Goal: Information Seeking & Learning: Learn about a topic

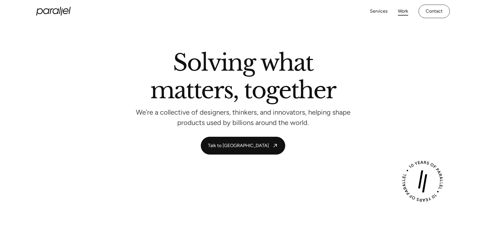
click at [403, 11] on link "Work" at bounding box center [403, 11] width 10 height 8
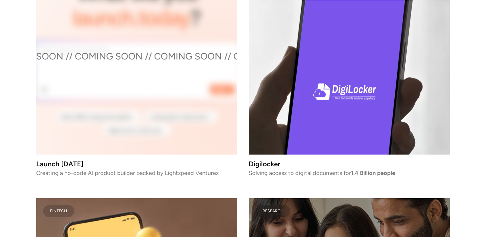
scroll to position [1925, 0]
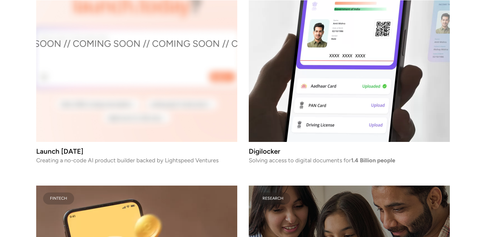
click at [336, 93] on video at bounding box center [349, 41] width 201 height 201
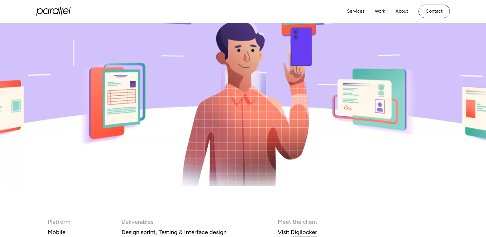
scroll to position [138, 0]
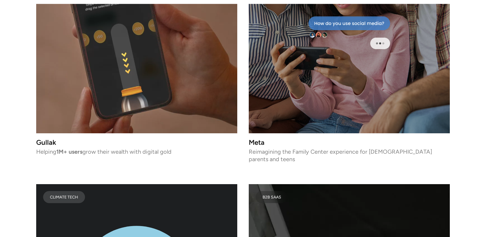
scroll to position [2184, 0]
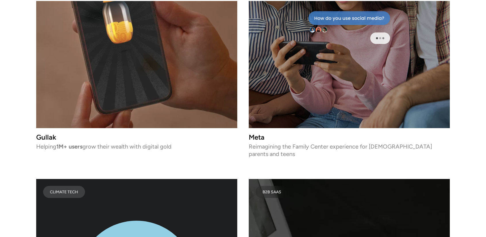
click at [70, 84] on video at bounding box center [136, 27] width 201 height 201
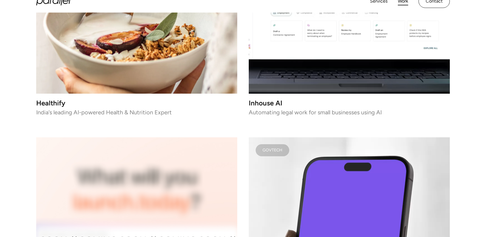
scroll to position [1753, 0]
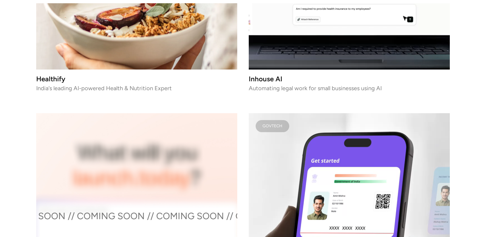
click at [311, 155] on video at bounding box center [349, 213] width 201 height 201
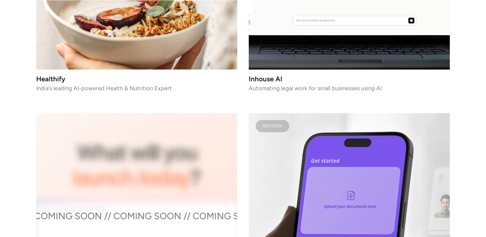
click at [291, 153] on video at bounding box center [349, 213] width 201 height 201
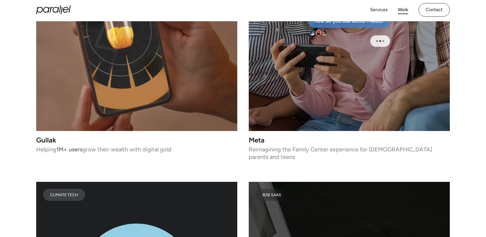
scroll to position [2164, 0]
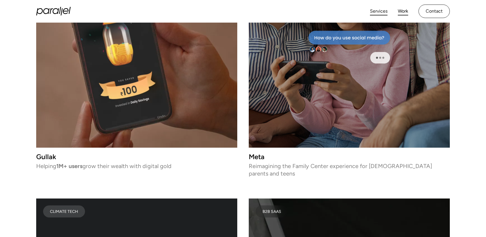
click at [381, 11] on link "Services" at bounding box center [379, 11] width 18 height 8
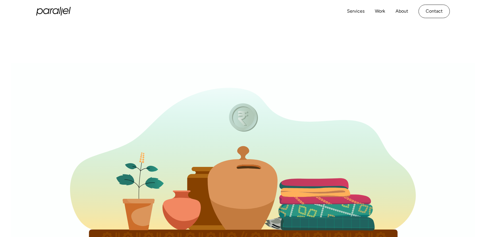
scroll to position [34, 0]
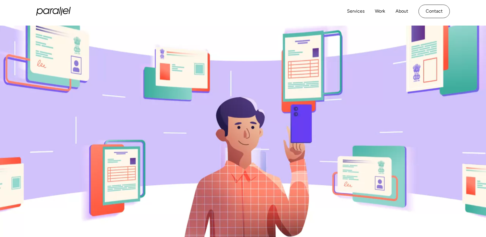
scroll to position [69, 0]
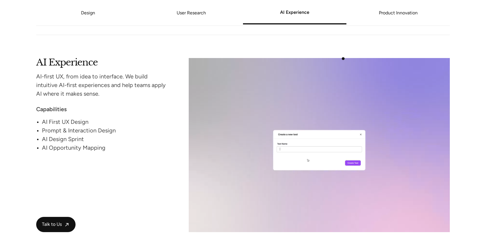
scroll to position [1091, 0]
